Goal: Browse casually: Explore the website without a specific task or goal

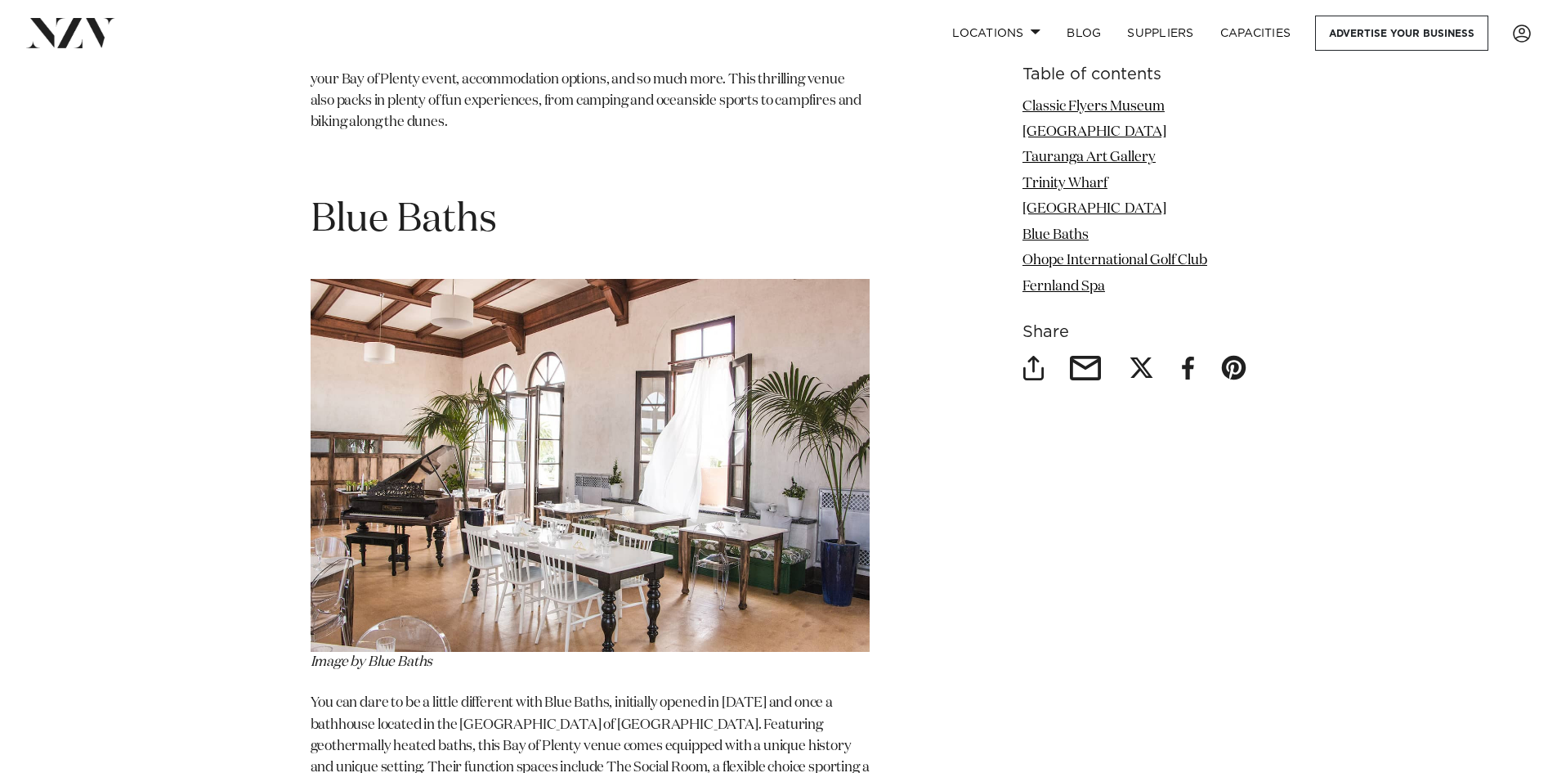
scroll to position [5559, 0]
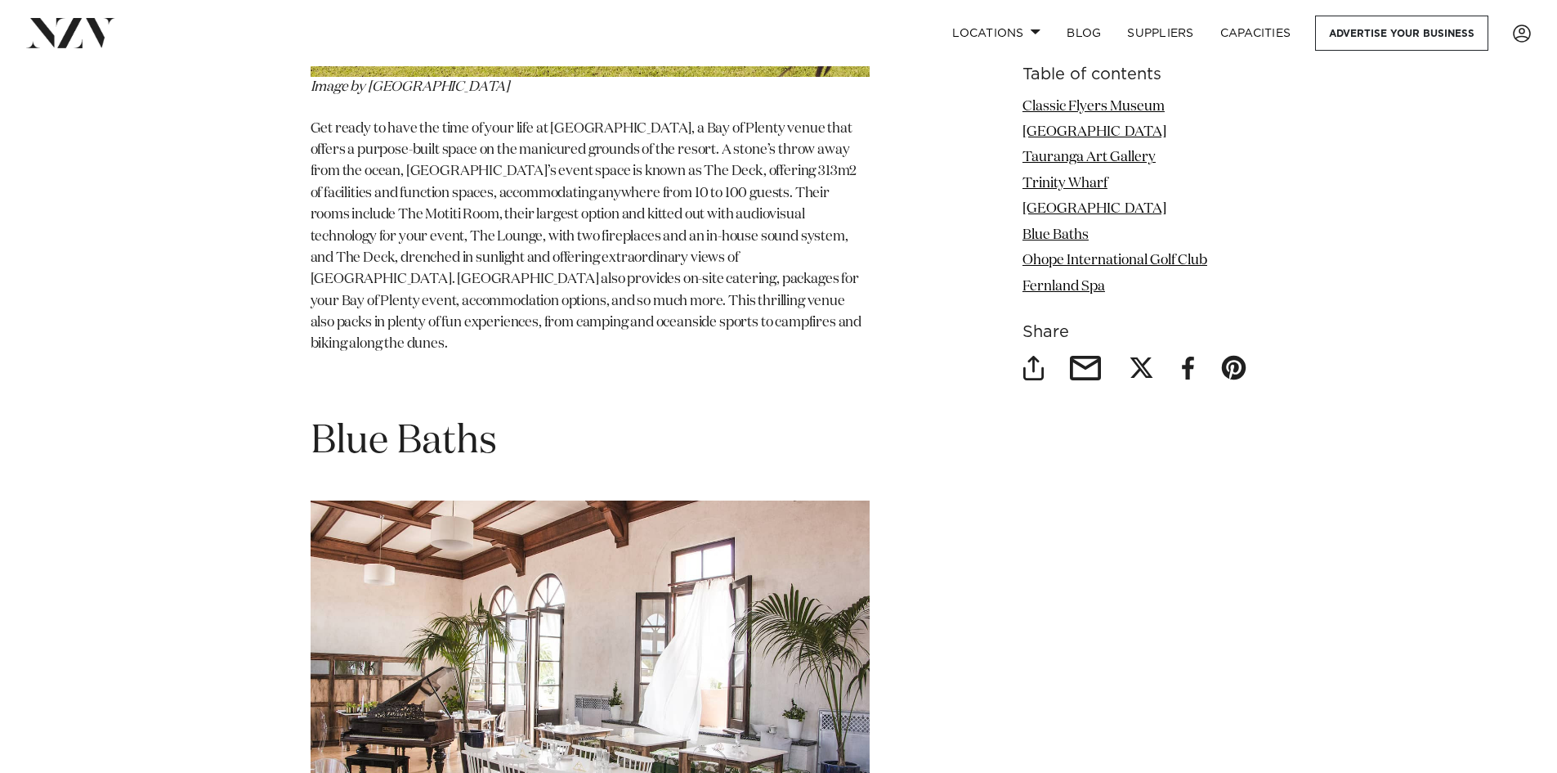
click at [481, 500] on img at bounding box center [590, 686] width 559 height 373
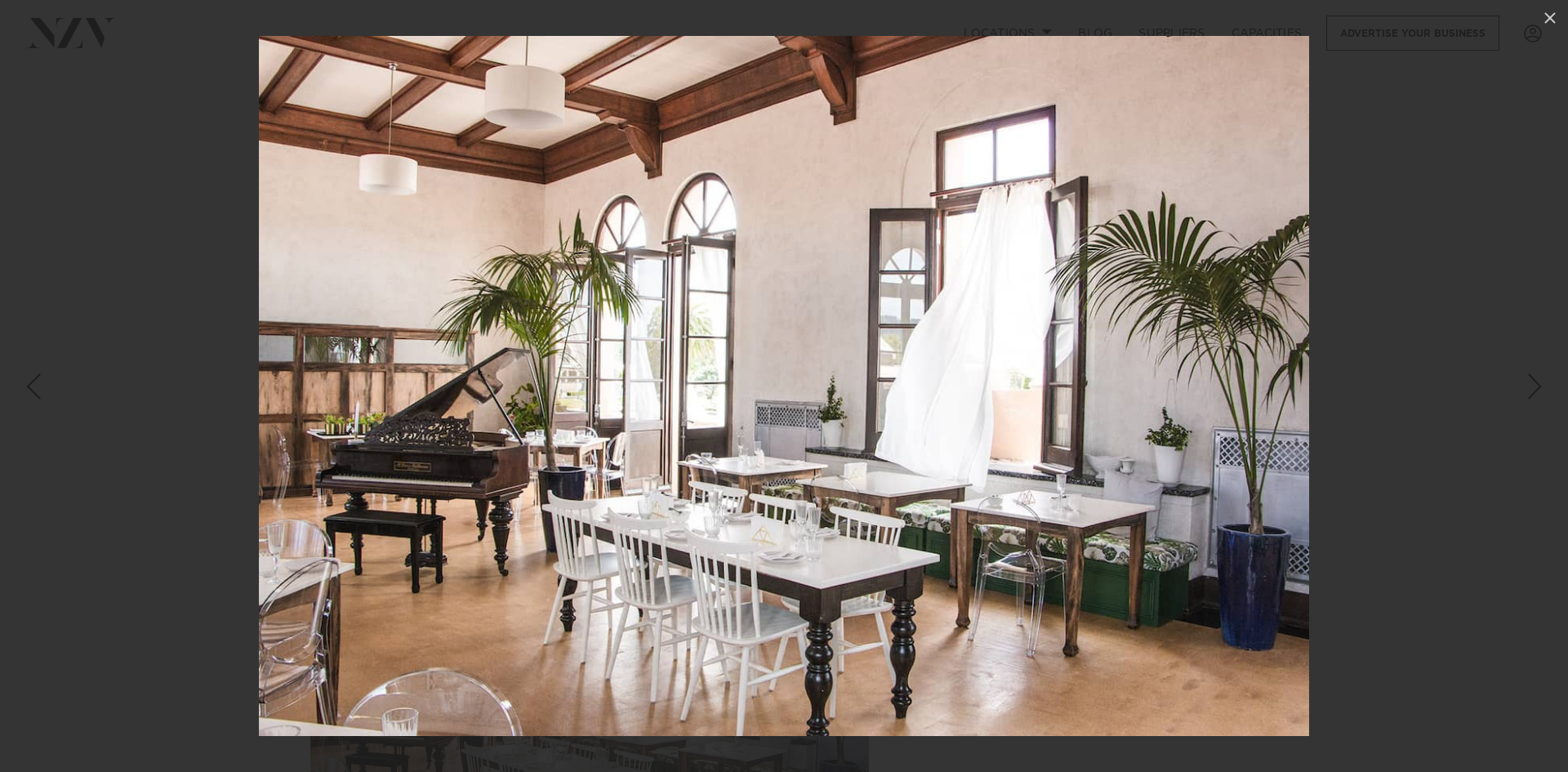
click at [122, 304] on div at bounding box center [784, 386] width 1568 height 772
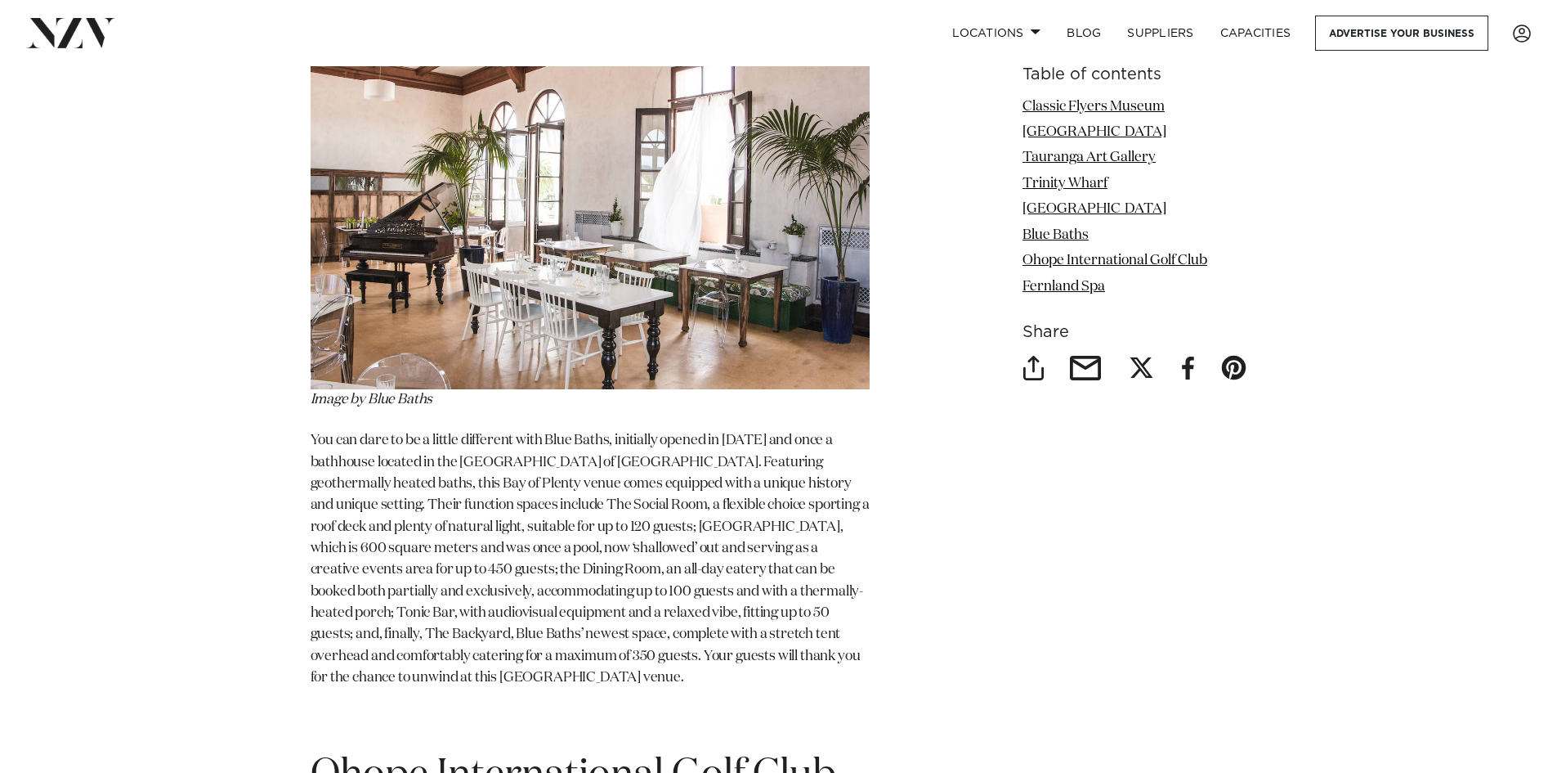
scroll to position [6050, 0]
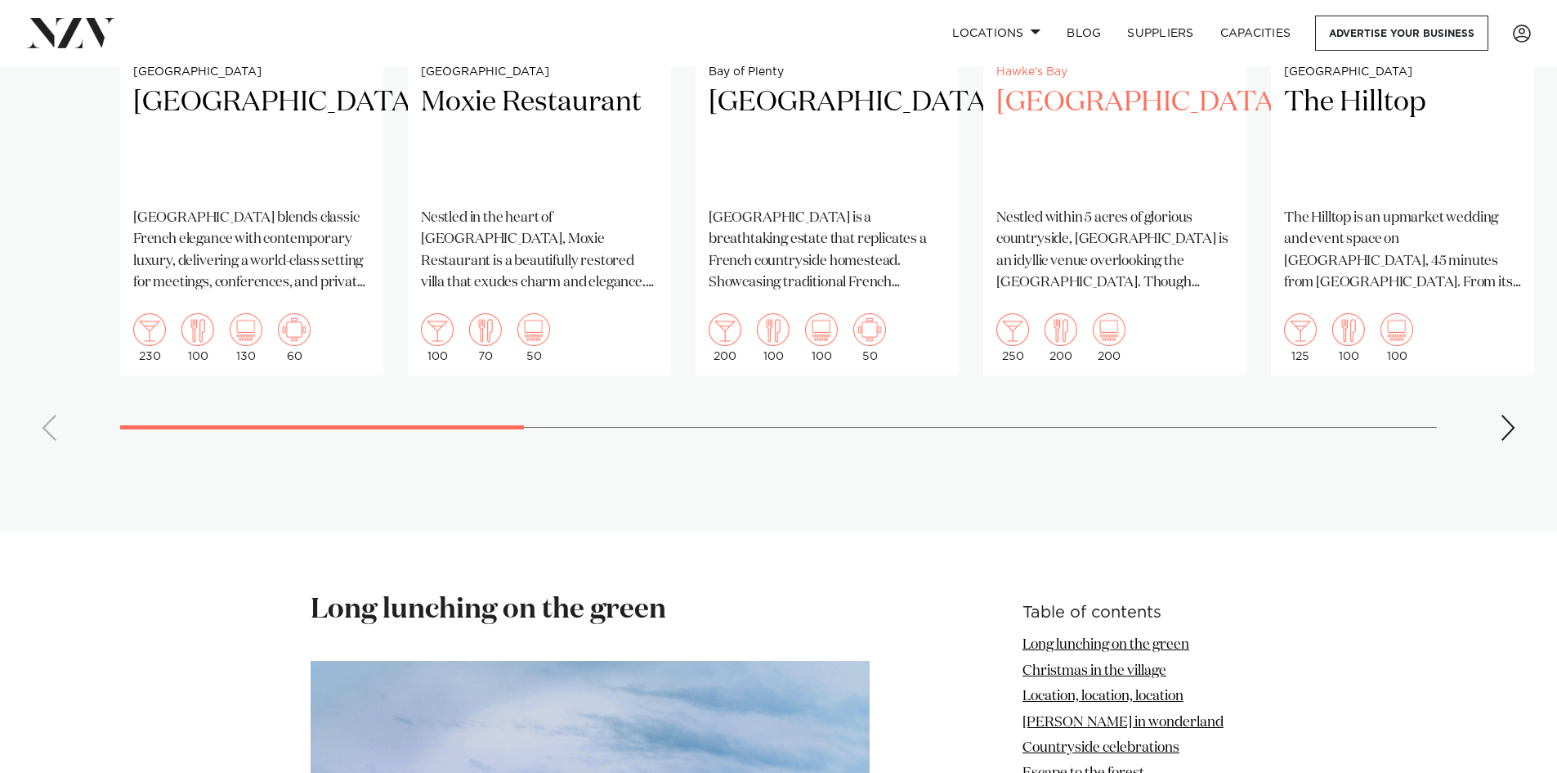
scroll to position [1472, 0]
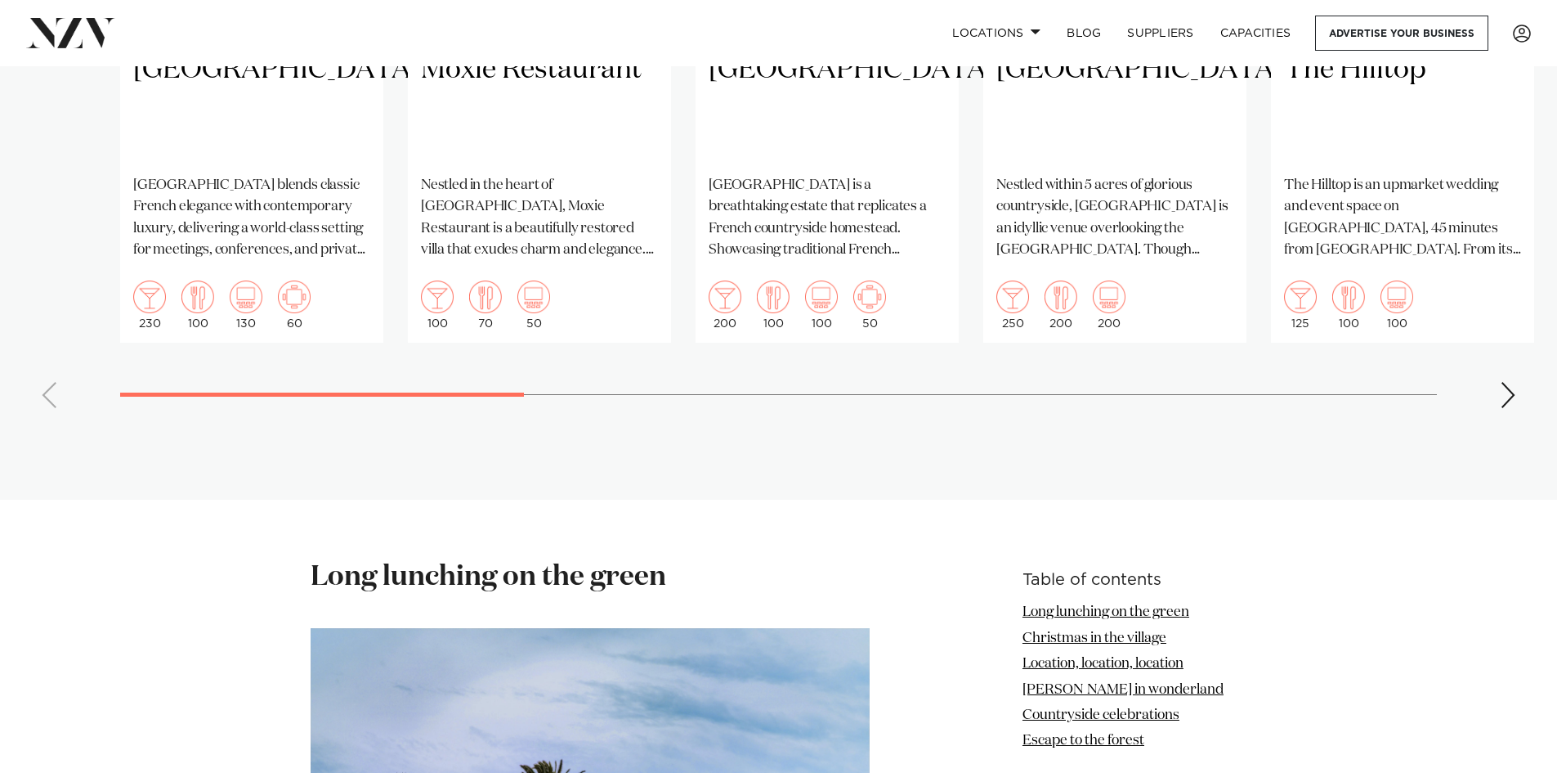
click at [1506, 382] on div "Next slide" at bounding box center [1508, 395] width 16 height 26
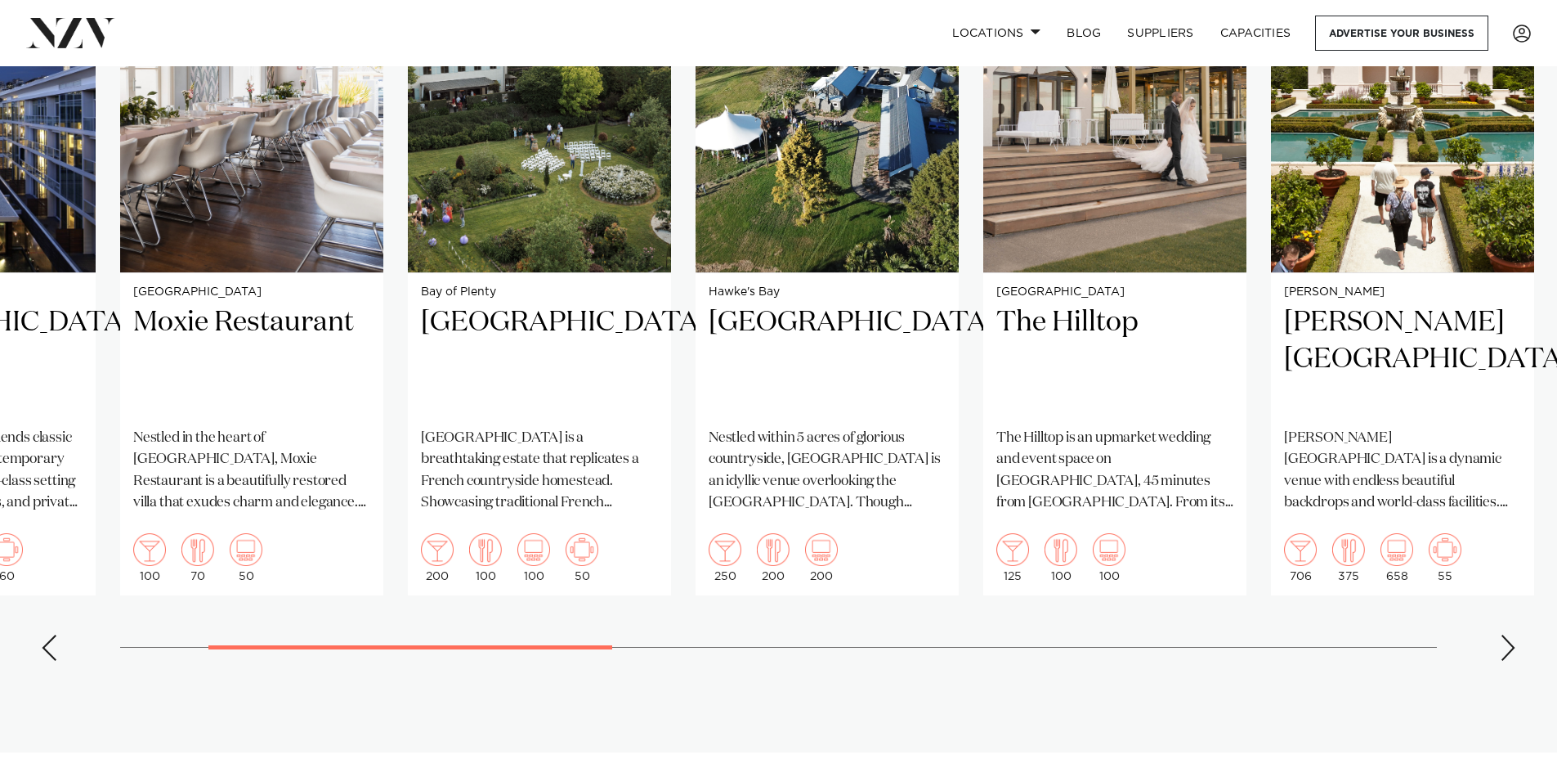
scroll to position [1226, 0]
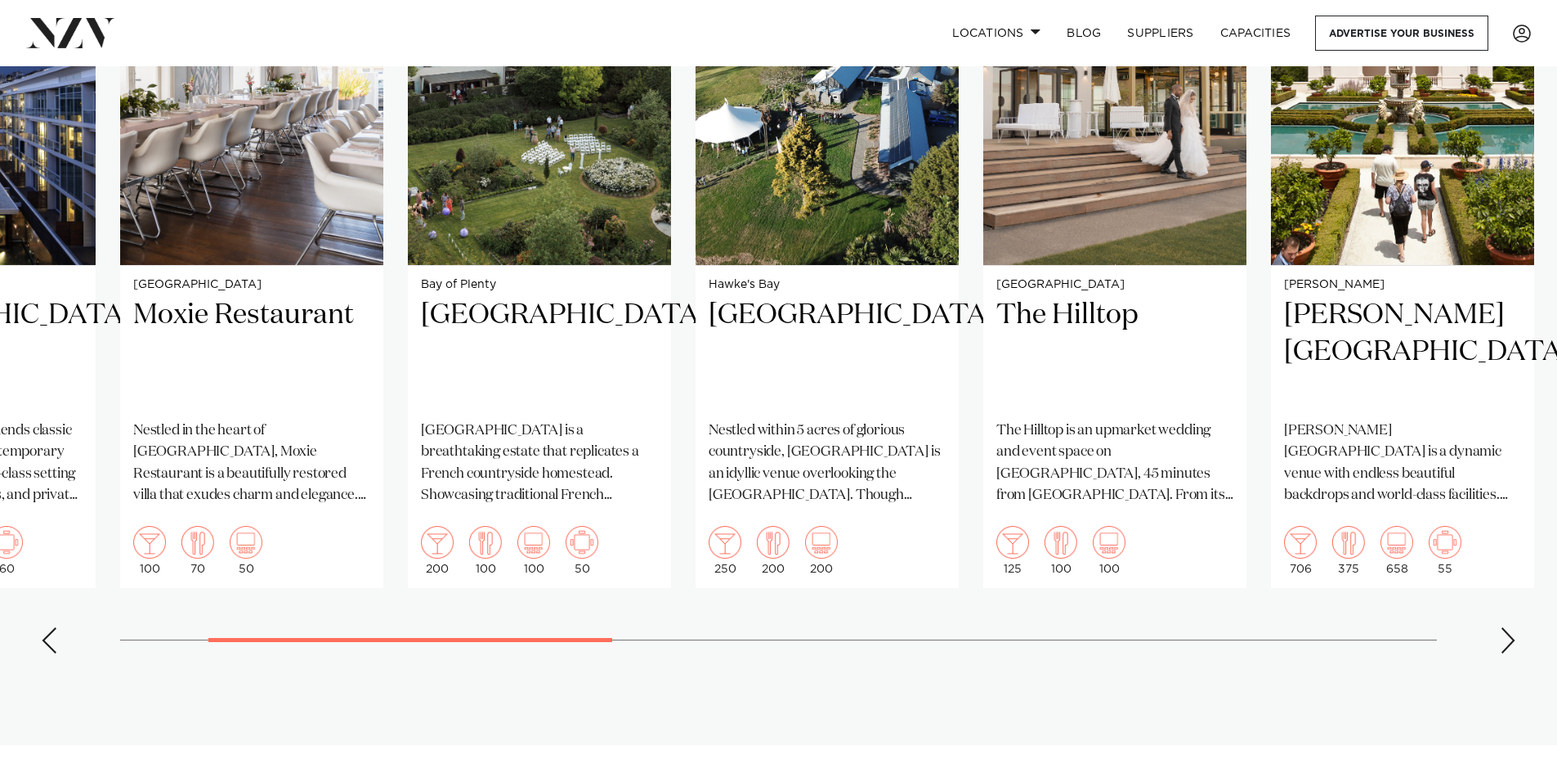
click at [1515, 627] on div "Next slide" at bounding box center [1508, 640] width 16 height 26
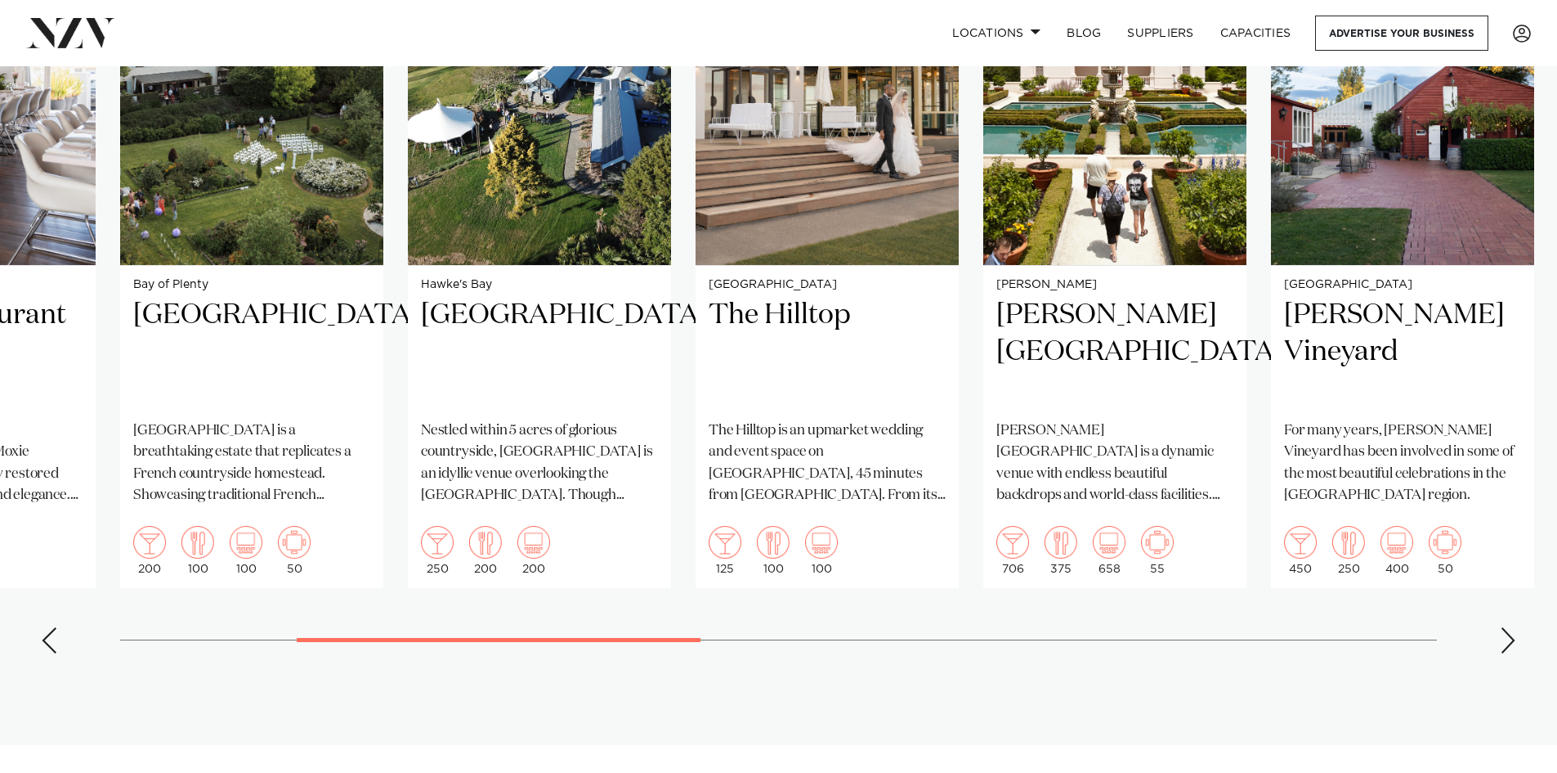
click at [1512, 627] on div "Next slide" at bounding box center [1508, 640] width 16 height 26
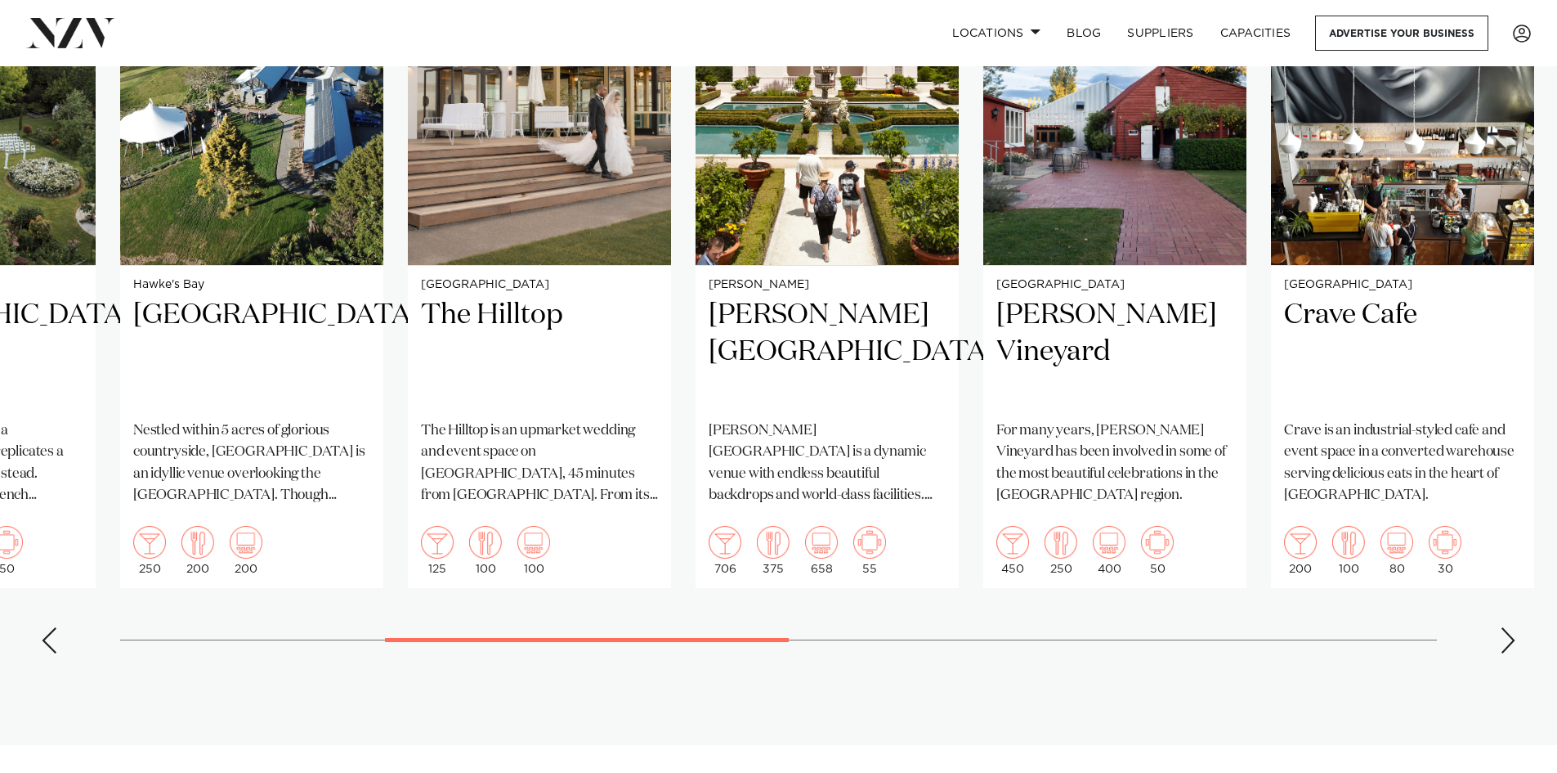
click at [1512, 627] on div "Next slide" at bounding box center [1508, 640] width 16 height 26
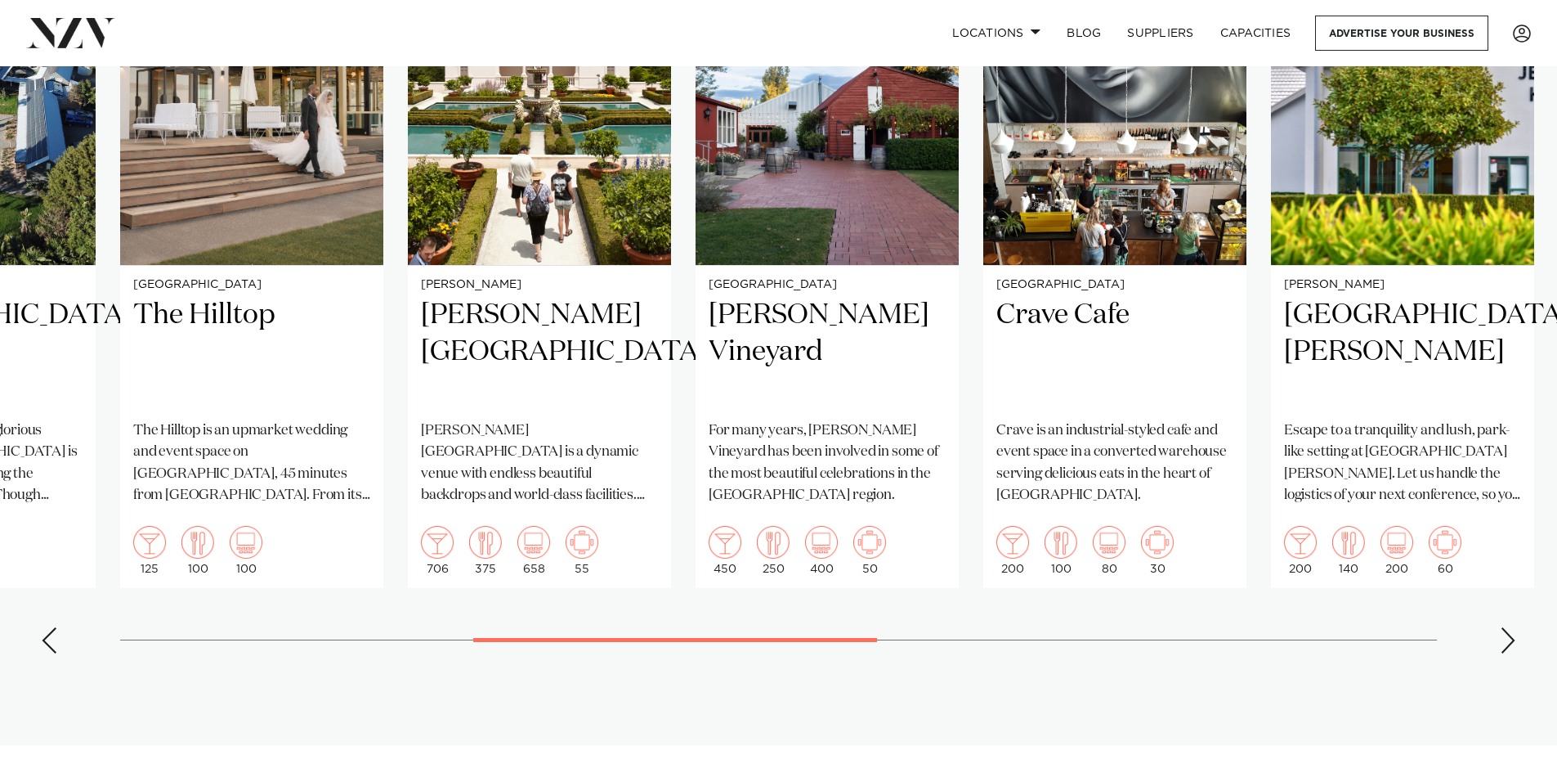
click at [1512, 627] on div "Next slide" at bounding box center [1508, 640] width 16 height 26
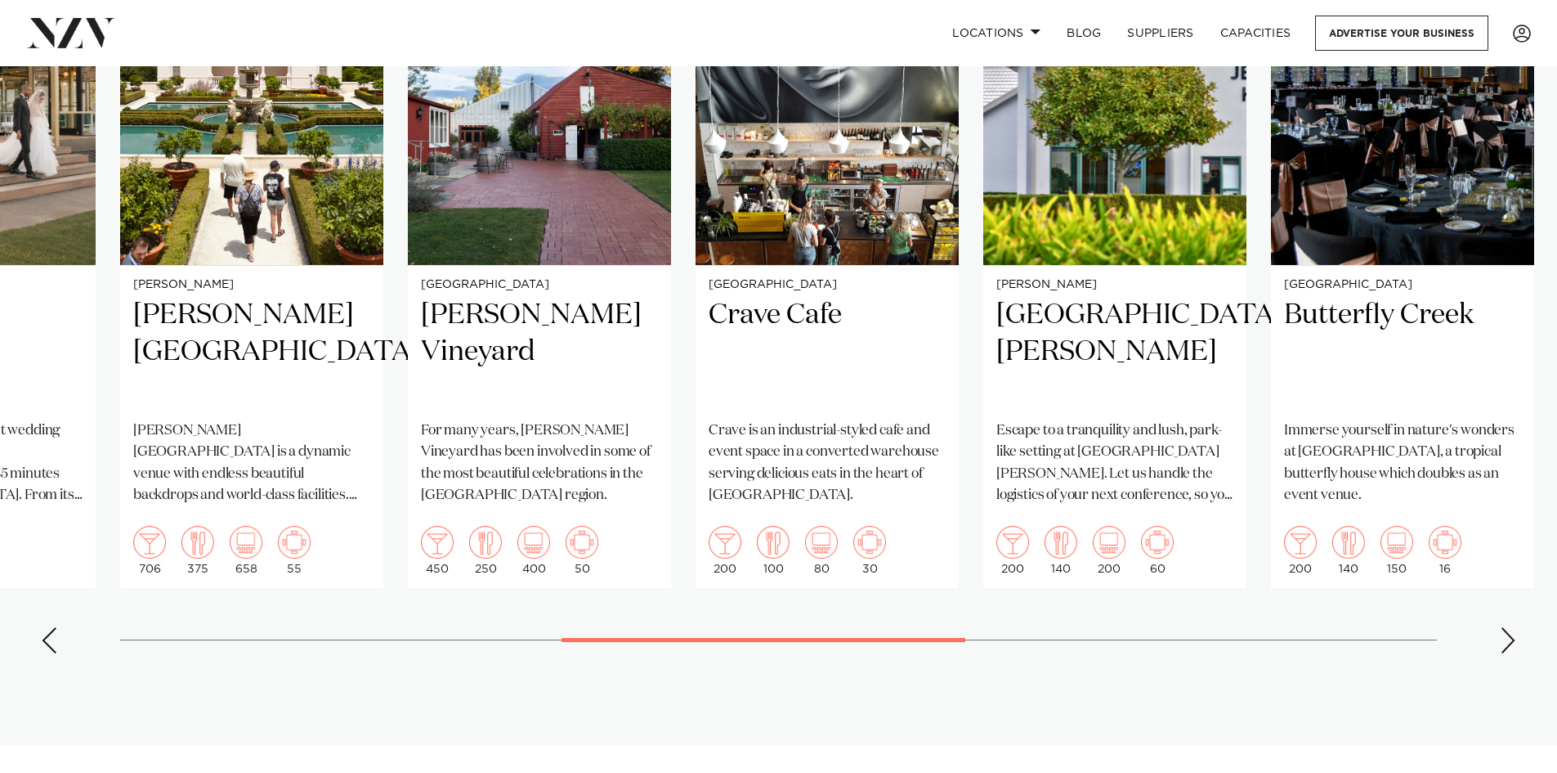
click at [1512, 627] on div "Next slide" at bounding box center [1508, 640] width 16 height 26
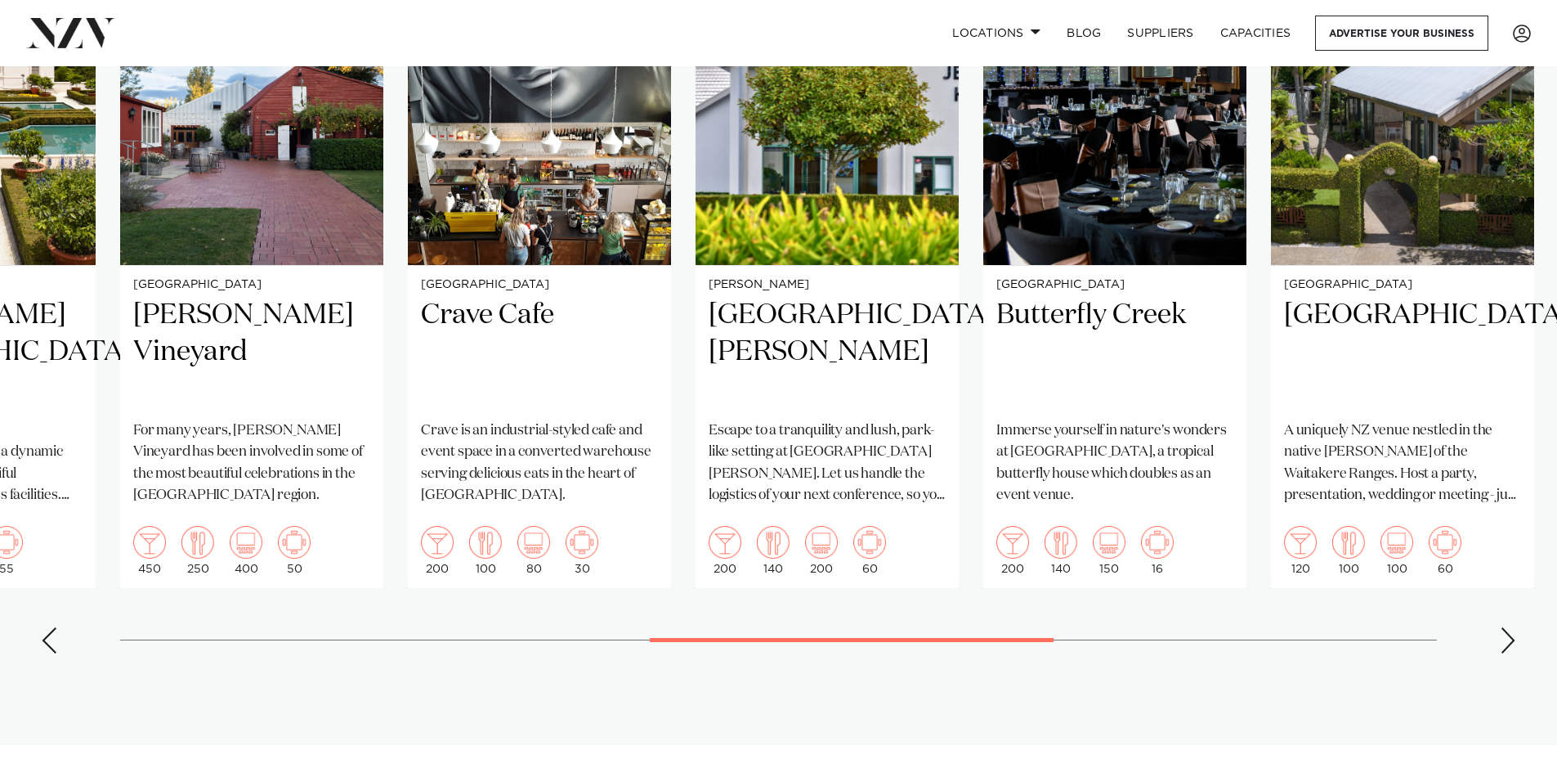
click at [1512, 627] on div "Next slide" at bounding box center [1508, 640] width 16 height 26
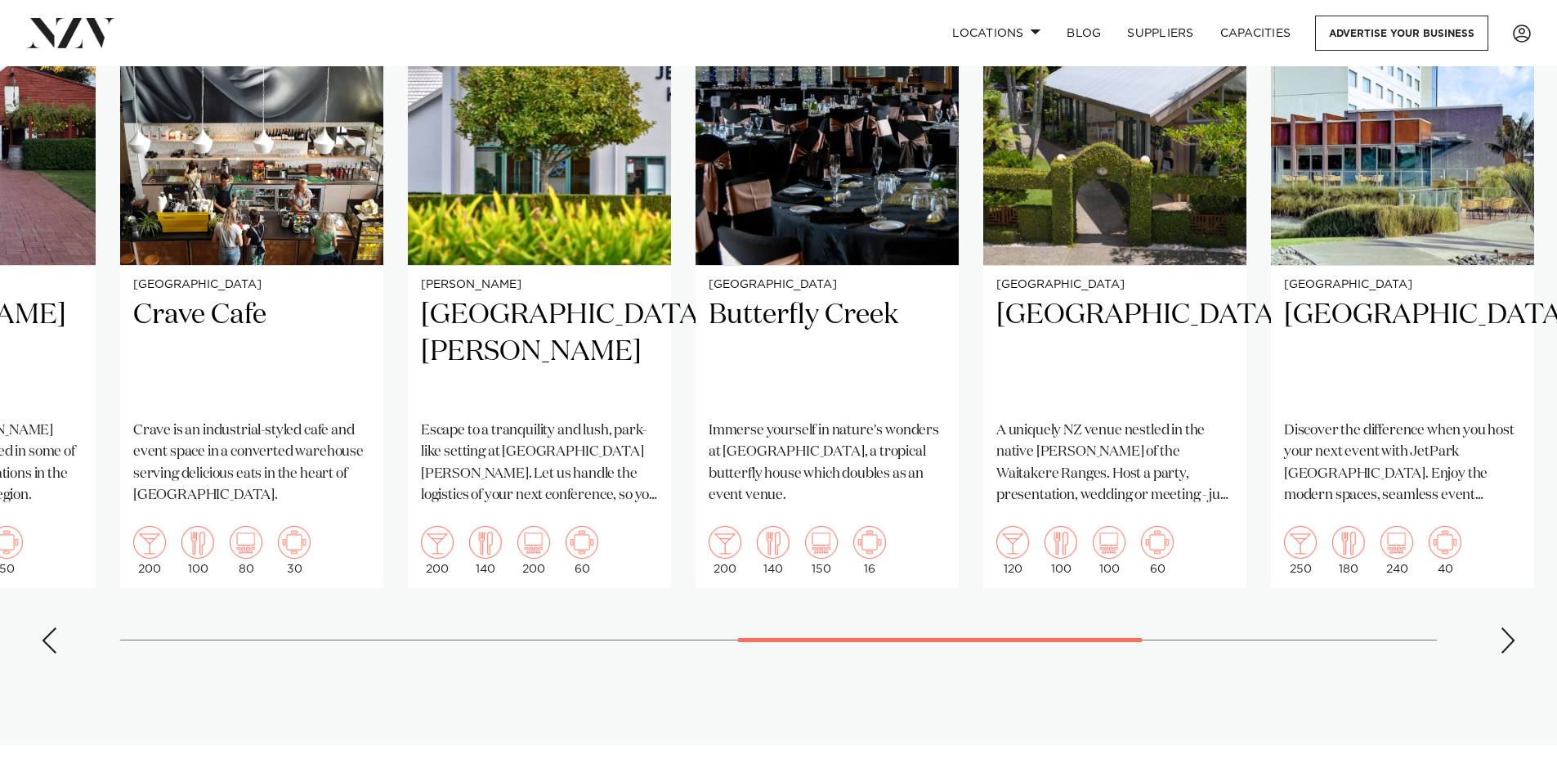
click at [1512, 627] on div "Next slide" at bounding box center [1508, 640] width 16 height 26
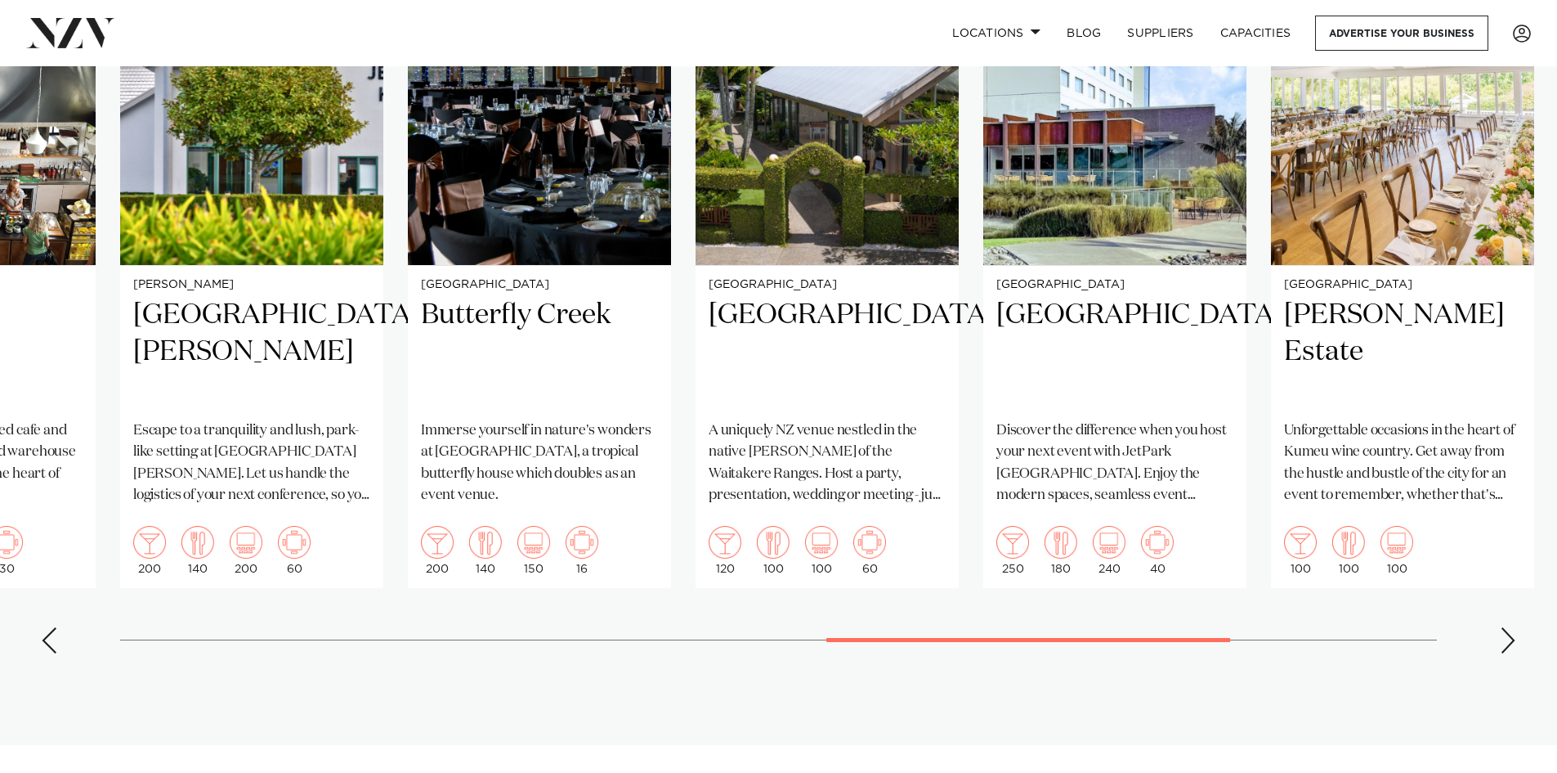
click at [1512, 627] on div "Next slide" at bounding box center [1508, 640] width 16 height 26
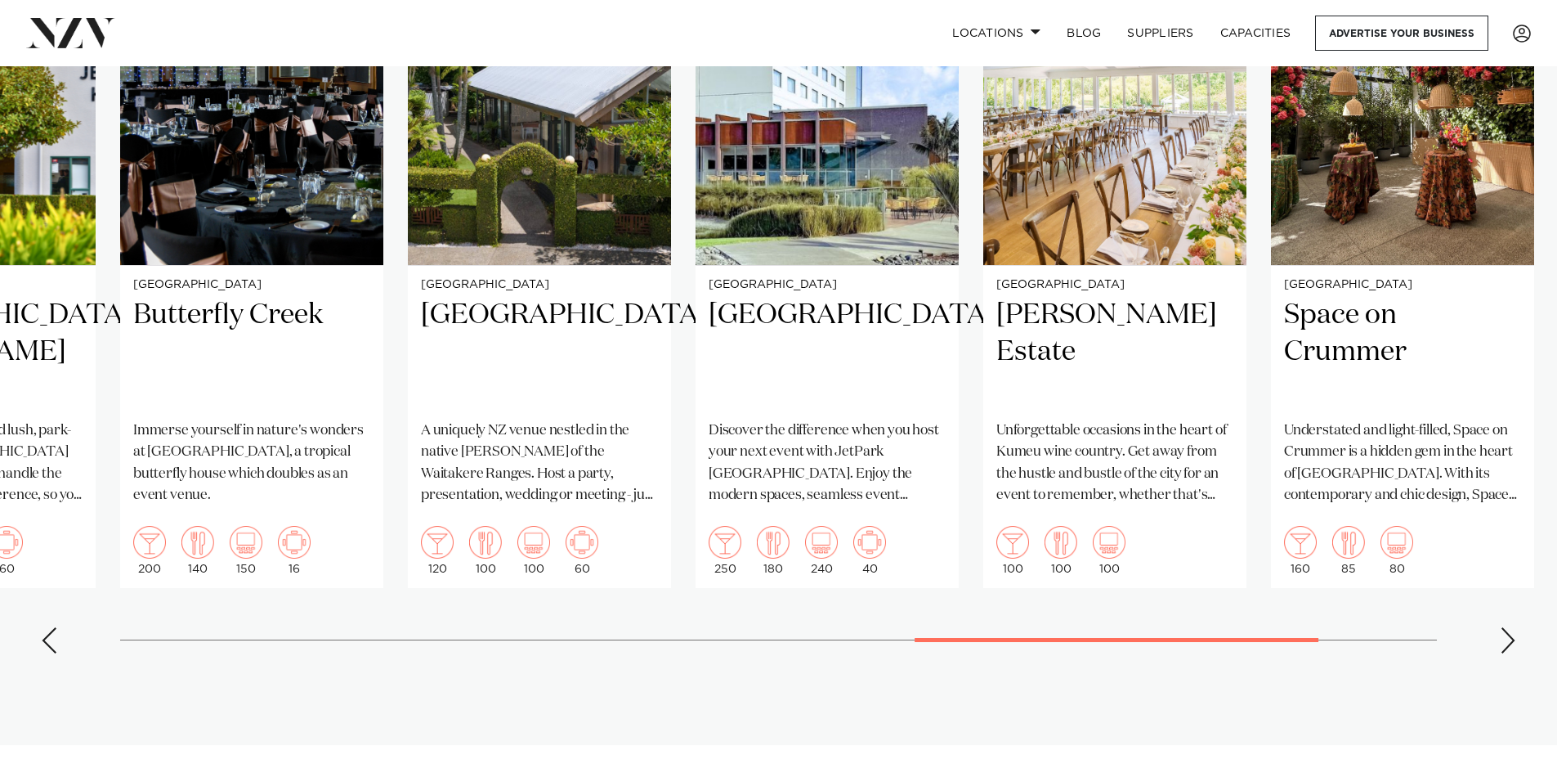
click at [1512, 627] on div "Next slide" at bounding box center [1508, 640] width 16 height 26
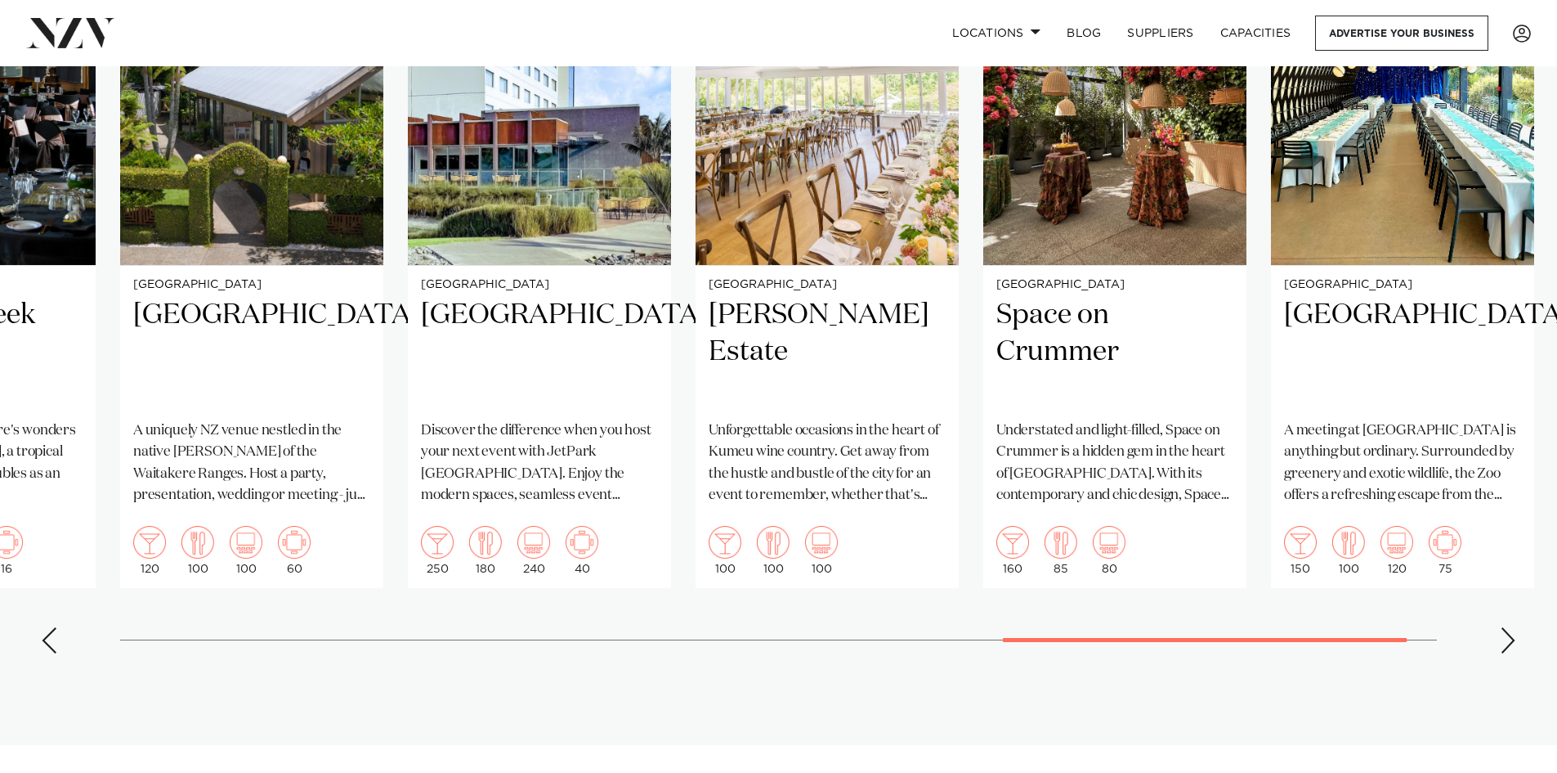
click at [1512, 627] on div "Next slide" at bounding box center [1508, 640] width 16 height 26
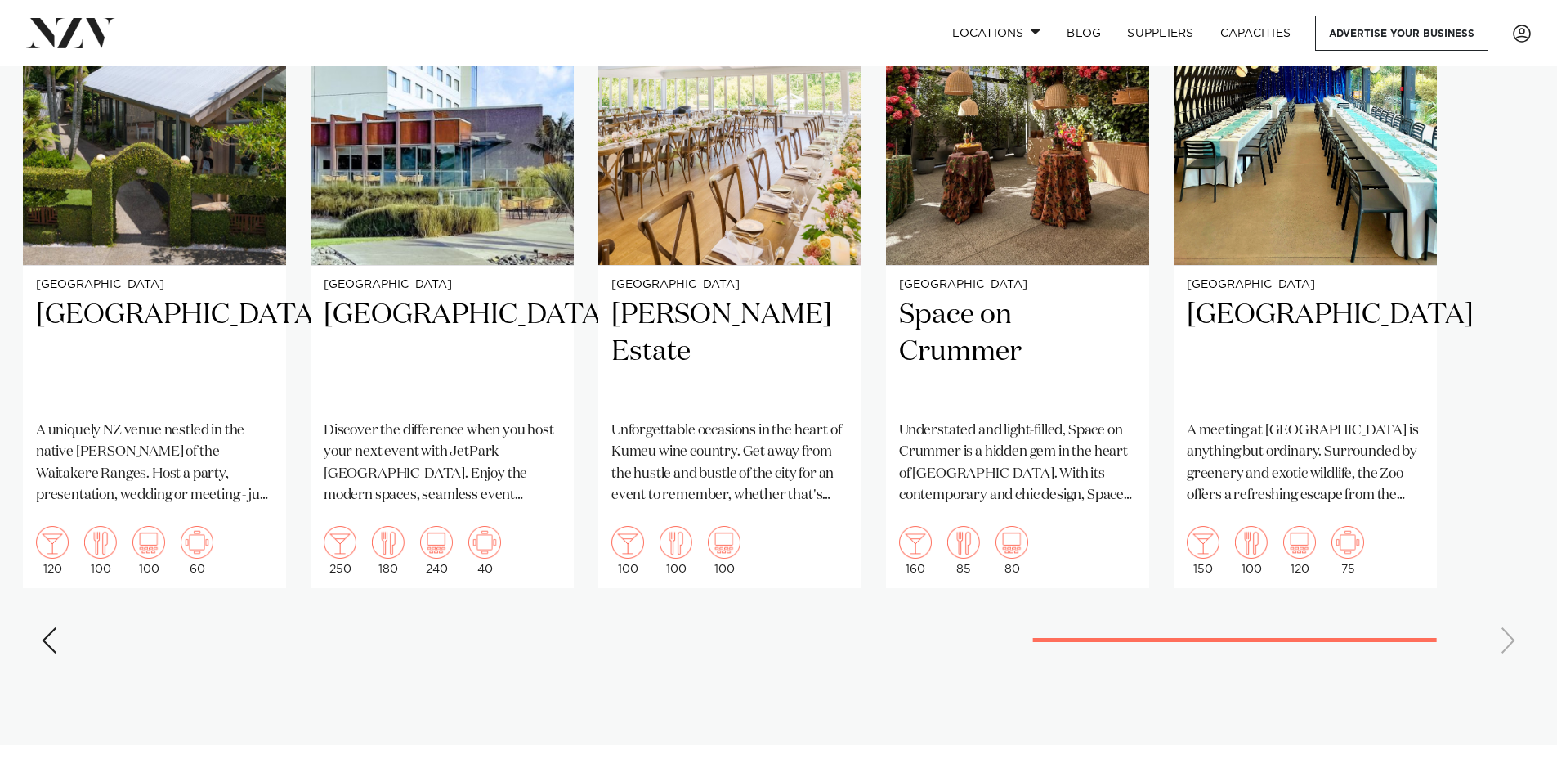
click at [1512, 616] on swiper-container "Auckland Sofitel Auckland Viaduct Harbour Sofitel Auckland Viaduct Harbour blen…" at bounding box center [778, 289] width 1557 height 755
